Goal: Check status: Check status

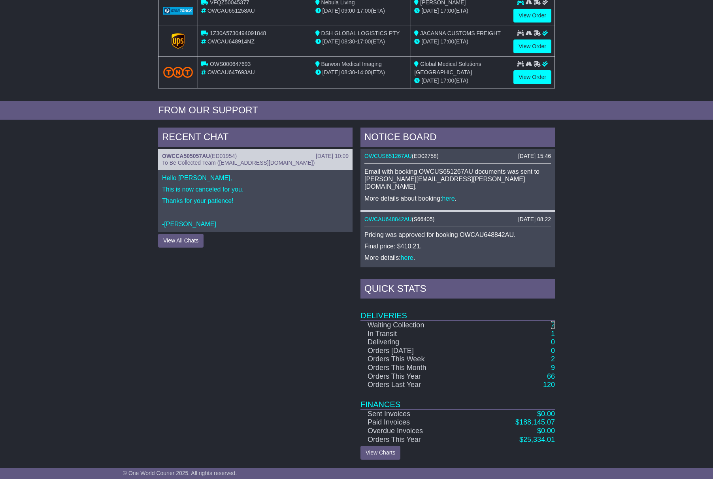
drag, startPoint x: 0, startPoint y: 0, endPoint x: 553, endPoint y: 324, distance: 640.6
click at [553, 324] on link "2" at bounding box center [553, 325] width 4 height 8
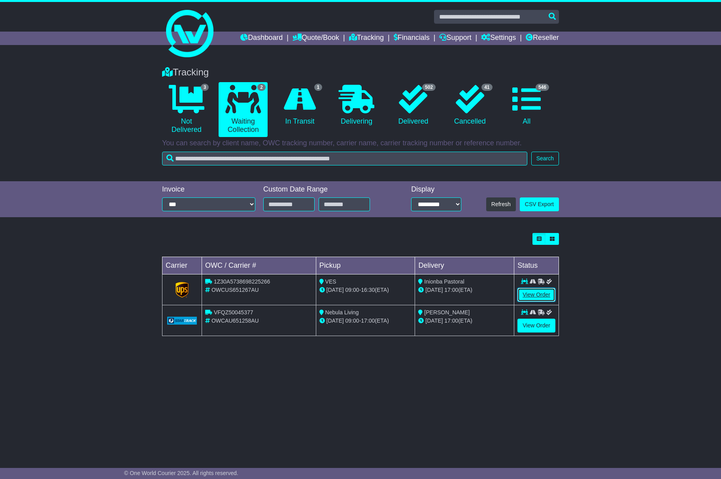
click at [528, 293] on link "View Order" at bounding box center [536, 295] width 38 height 14
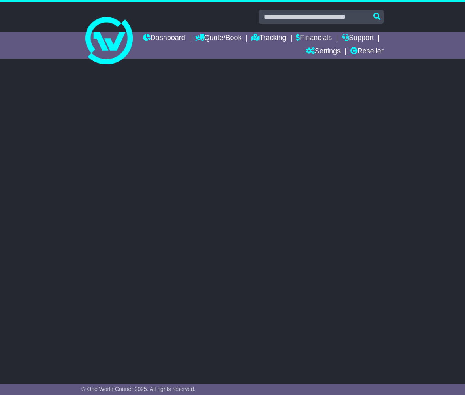
select select "**"
